Goal: Transaction & Acquisition: Obtain resource

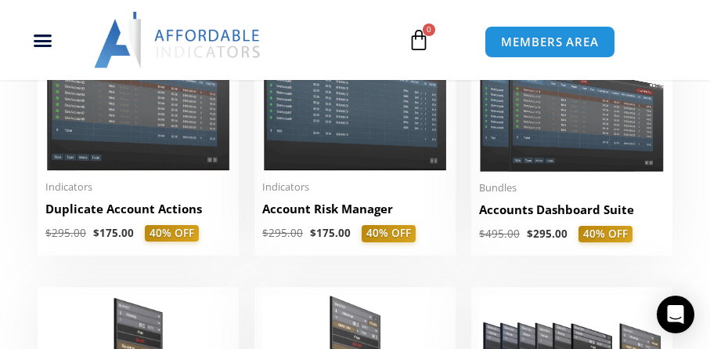
scroll to position [391, 0]
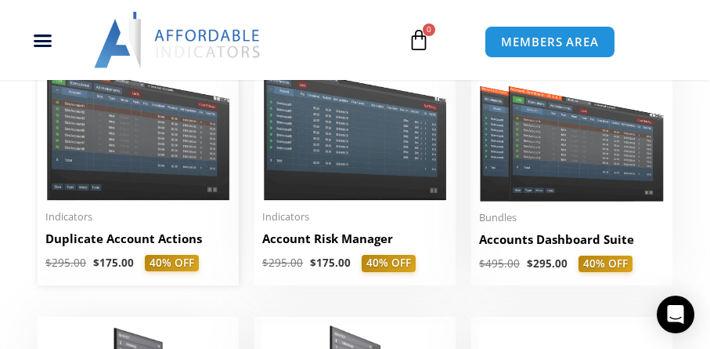
click at [137, 157] on img at bounding box center [138, 125] width 186 height 147
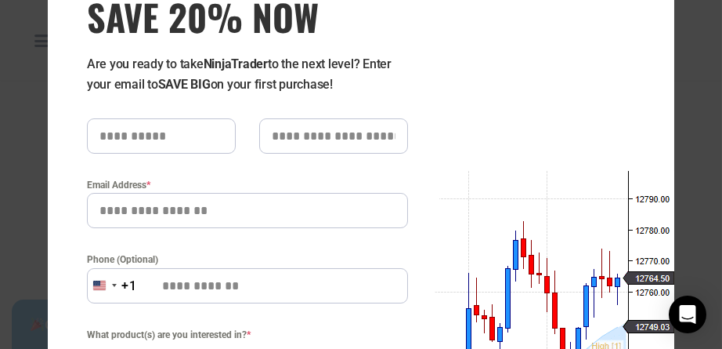
scroll to position [157, 0]
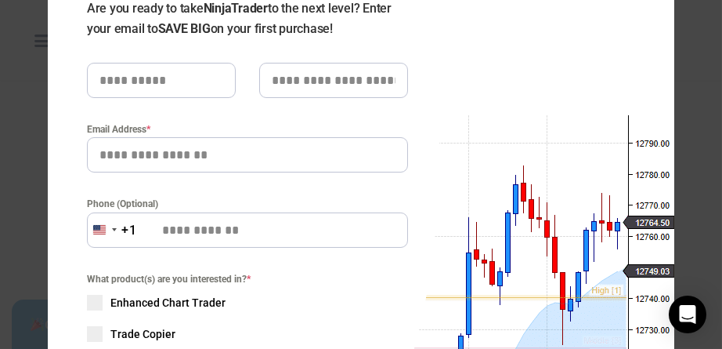
click at [135, 81] on input "text" at bounding box center [161, 80] width 149 height 35
type input "*****"
type input "**********"
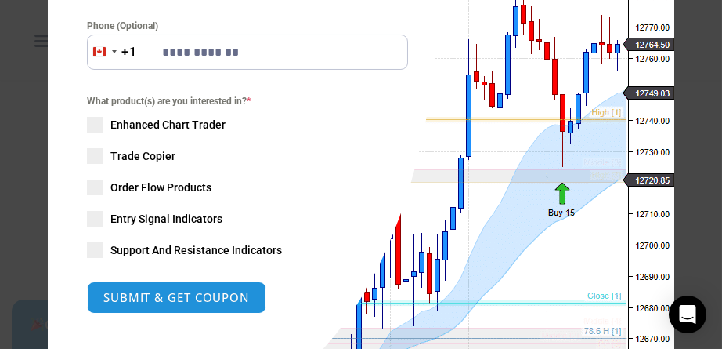
scroll to position [391, 0]
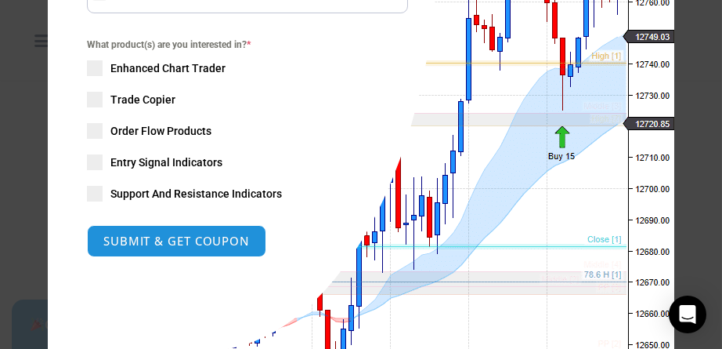
click at [87, 99] on span at bounding box center [95, 100] width 16 height 16
drag, startPoint x: 90, startPoint y: 70, endPoint x: 92, endPoint y: 81, distance: 11.2
click at [90, 69] on span at bounding box center [95, 68] width 16 height 16
click at [90, 127] on span at bounding box center [95, 131] width 16 height 16
click at [91, 160] on span at bounding box center [95, 162] width 16 height 16
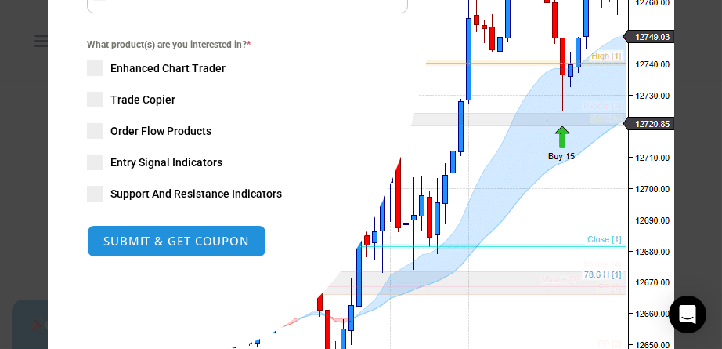
click at [94, 192] on span at bounding box center [95, 194] width 16 height 16
click at [166, 238] on button "SUBMIT & GET COUPON" at bounding box center [176, 241] width 179 height 32
type input "**********"
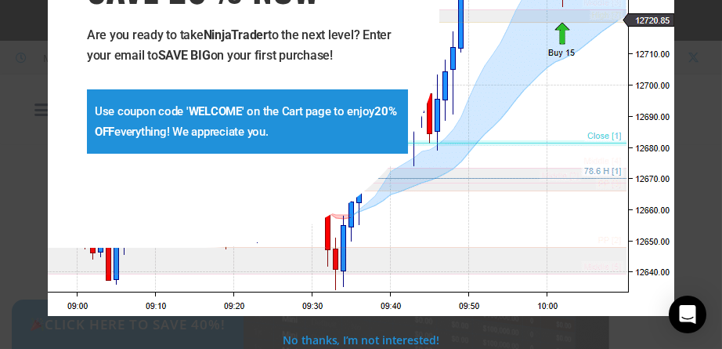
scroll to position [130, 0]
